Goal: Check status

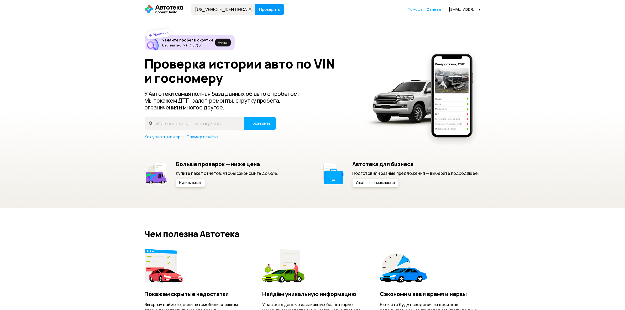
type input "[US_VEHICLE_IDENTIFICATION_NUMBER]"
click at [272, 4] on button "Проверить" at bounding box center [269, 9] width 29 height 11
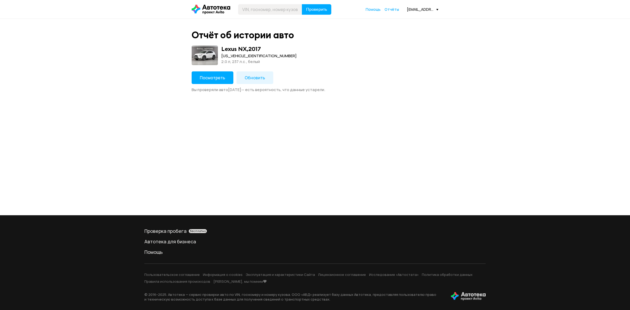
click at [210, 78] on span "Посмотреть" at bounding box center [212, 78] width 25 height 6
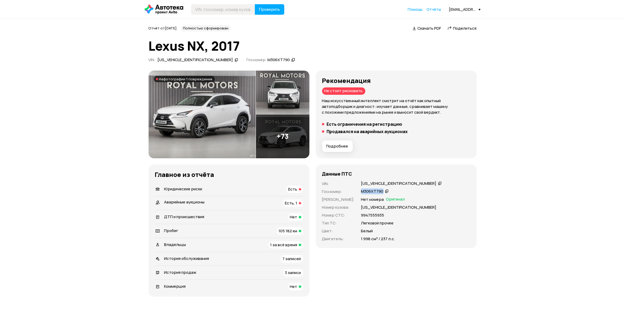
drag, startPoint x: 355, startPoint y: 191, endPoint x: 372, endPoint y: 190, distance: 17.1
click at [377, 190] on div "М306ХТ790" at bounding box center [375, 192] width 31 height 6
copy div "М306ХТ790"
